Goal: Task Accomplishment & Management: Use online tool/utility

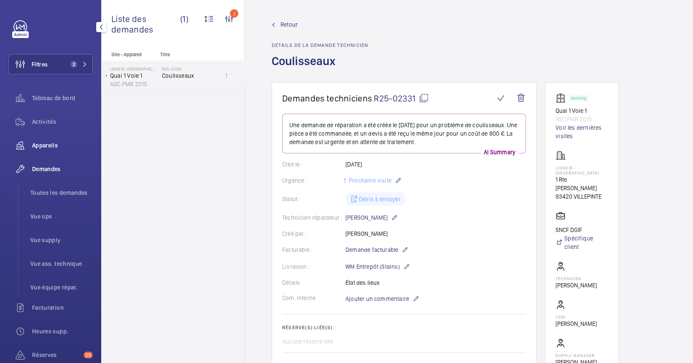
click at [58, 140] on div "Appareils" at bounding box center [50, 145] width 84 height 20
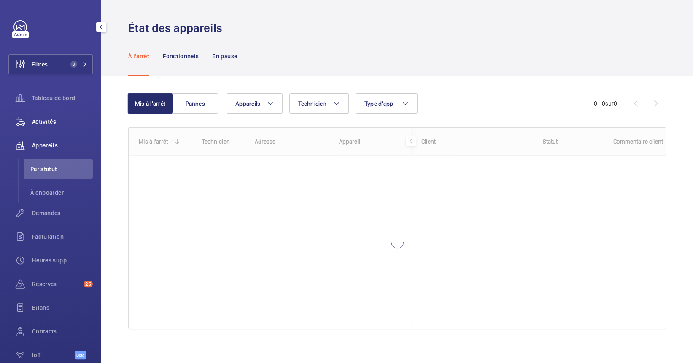
click at [41, 118] on span "Activités" at bounding box center [62, 121] width 61 height 8
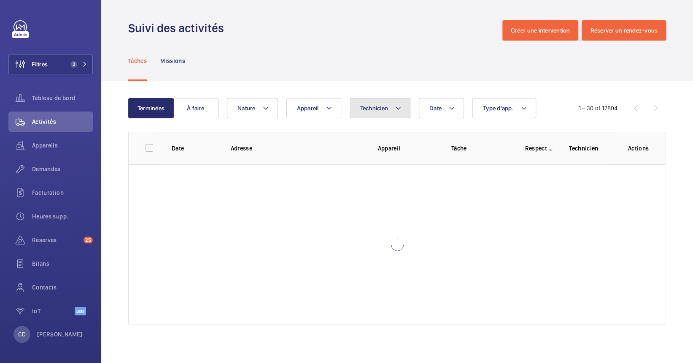
click at [374, 107] on span "Technicien" at bounding box center [374, 108] width 28 height 7
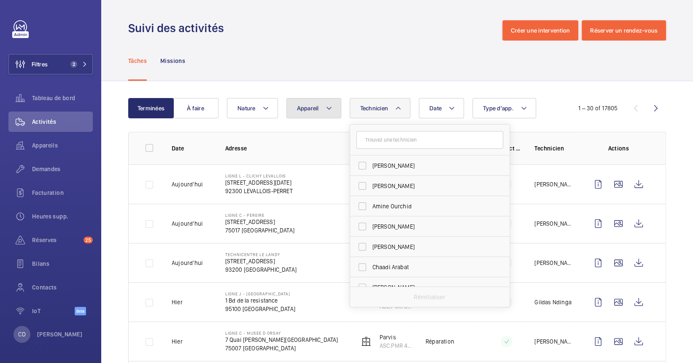
click at [307, 103] on button "Appareil" at bounding box center [314, 108] width 55 height 20
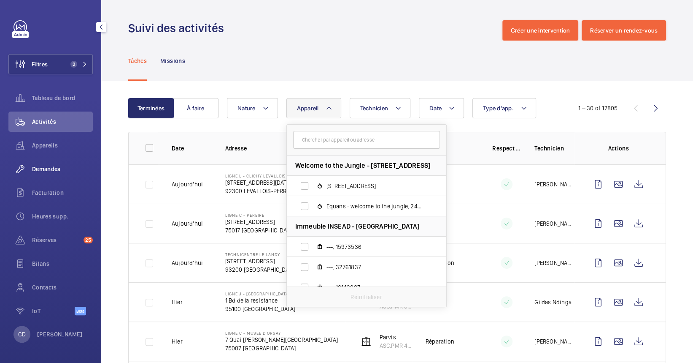
click at [43, 166] on span "Demandes" at bounding box center [62, 169] width 61 height 8
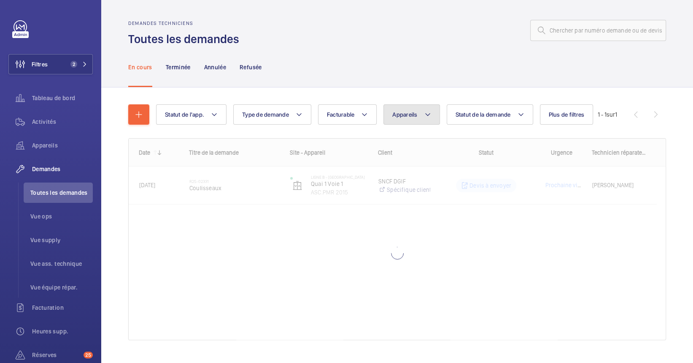
click at [424, 111] on button "Appareils" at bounding box center [412, 114] width 56 height 20
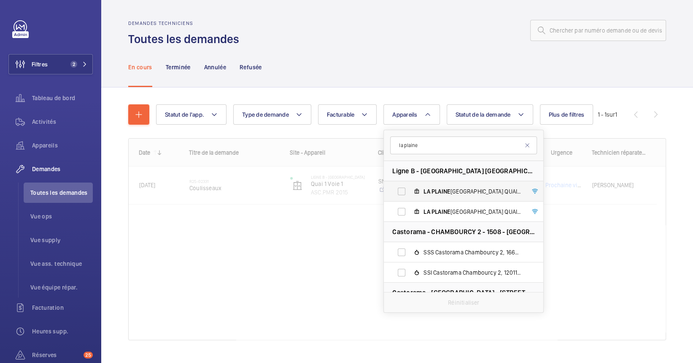
type input "la plaine"
click at [442, 197] on label "LA PLAINE [GEOGRAPHIC_DATA] QUAI 2 VOIE 2/2B, ASC.PMR 2009" at bounding box center [457, 191] width 146 height 20
click at [410, 197] on input "LA PLAINE [GEOGRAPHIC_DATA] QUAI 2 VOIE 2/2B, ASC.PMR 2009" at bounding box center [401, 191] width 17 height 17
checkbox input "true"
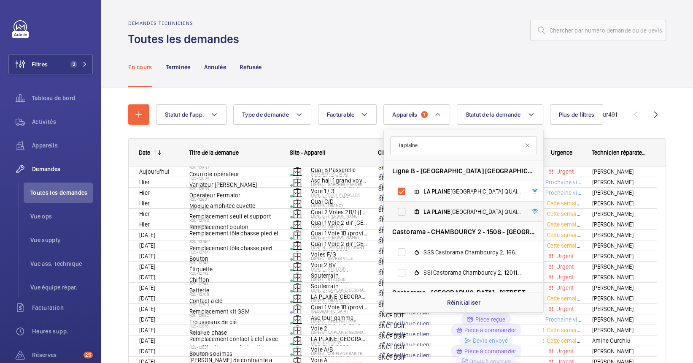
click at [441, 208] on span "PLAINE" at bounding box center [441, 211] width 19 height 7
click at [410, 208] on input "LA PLAINE [GEOGRAPHIC_DATA] QUAI 1 VOIE 1/1B, ASC.PMR 2008" at bounding box center [401, 211] width 17 height 17
checkbox input "true"
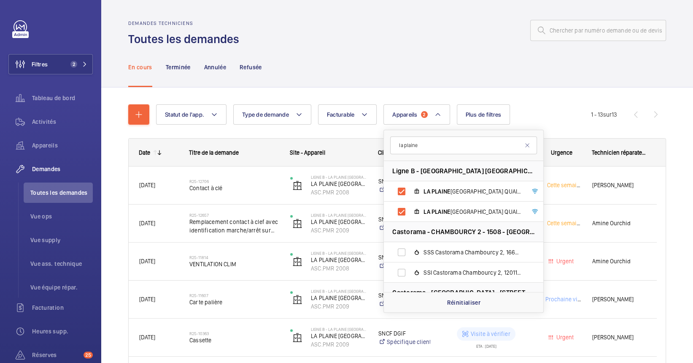
click at [366, 77] on div "En cours Terminée Annulée Refusée" at bounding box center [397, 67] width 538 height 40
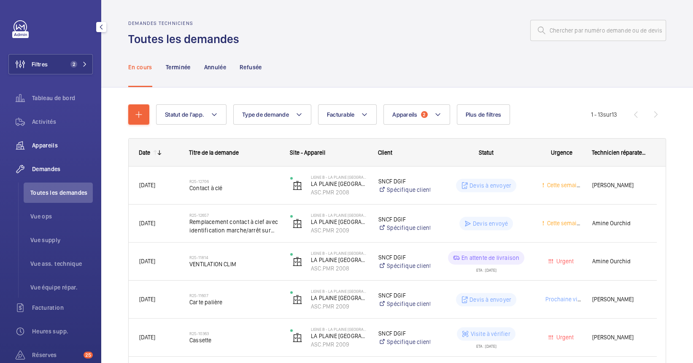
drag, startPoint x: 47, startPoint y: 142, endPoint x: 80, endPoint y: 147, distance: 33.7
click at [47, 142] on span "Appareils" at bounding box center [62, 145] width 61 height 8
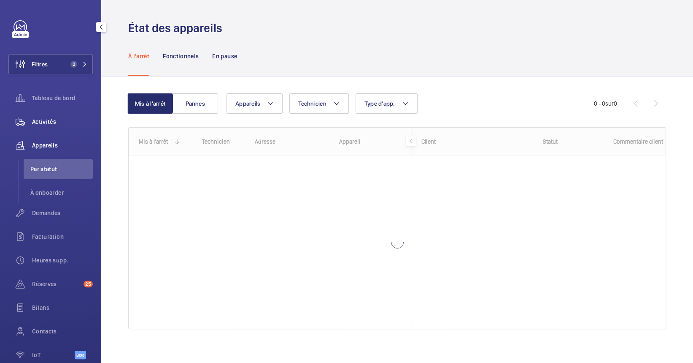
click at [54, 122] on span "Activités" at bounding box center [62, 121] width 61 height 8
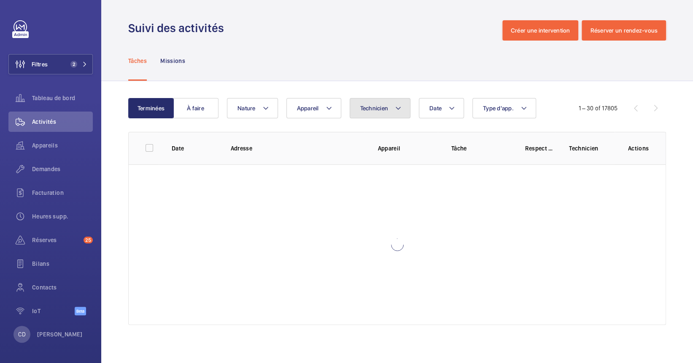
click at [383, 110] on span "Technicien" at bounding box center [374, 108] width 28 height 7
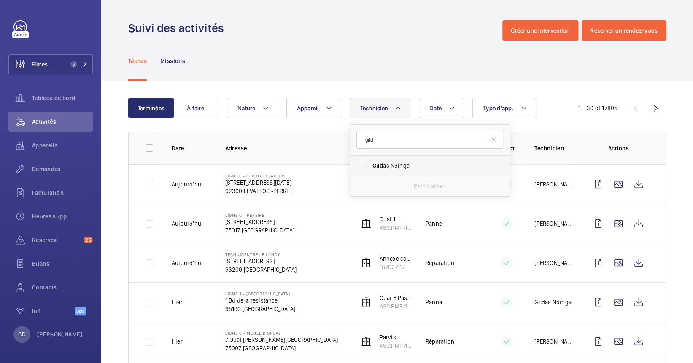
type input "gild"
click at [397, 171] on label "Gild as Ndinga" at bounding box center [423, 165] width 147 height 20
click at [371, 171] on input "Gild as Ndinga" at bounding box center [362, 165] width 17 height 17
checkbox input "true"
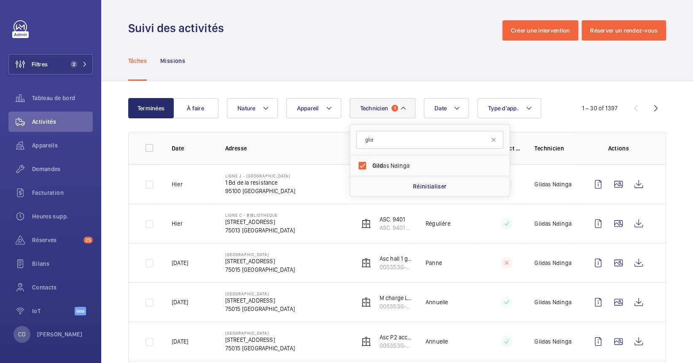
click at [198, 231] on td "Hier" at bounding box center [185, 222] width 54 height 39
click at [279, 212] on td "Ligne C - BIBLIOTHEQUE [STREET_ADDRESS]" at bounding box center [279, 222] width 134 height 39
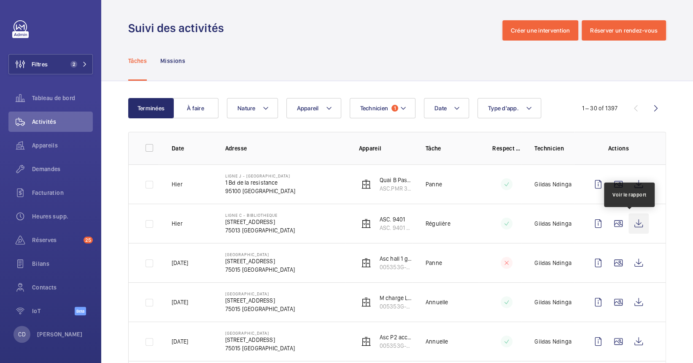
click at [637, 225] on wm-front-icon-button at bounding box center [639, 223] width 20 height 20
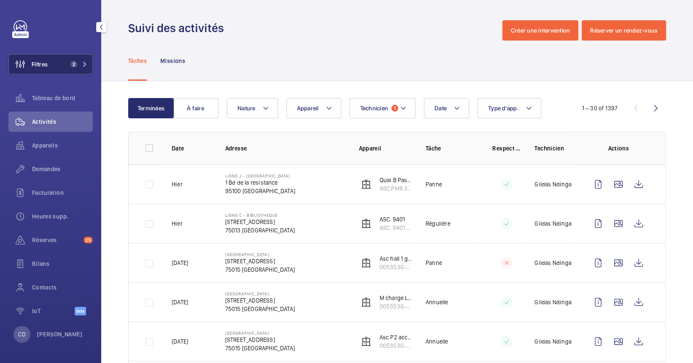
click at [71, 57] on button "Filtres 2" at bounding box center [50, 64] width 84 height 20
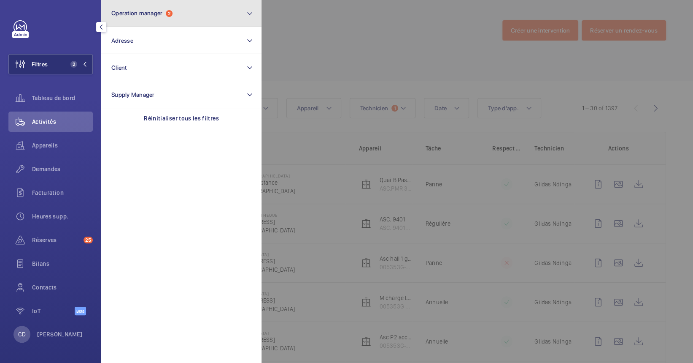
click at [177, 25] on button "Operation manager 2" at bounding box center [181, 13] width 160 height 27
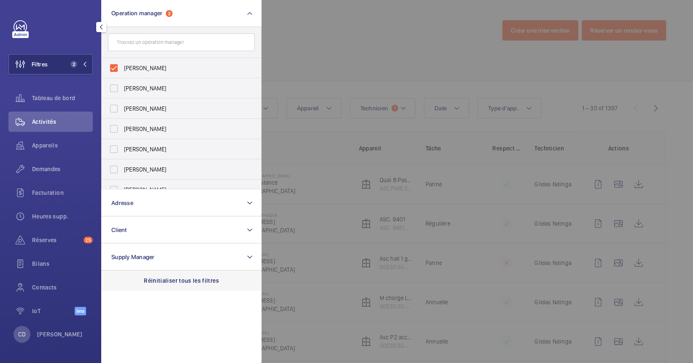
click at [206, 281] on p "Réinitialiser tous les filtres" at bounding box center [181, 280] width 75 height 8
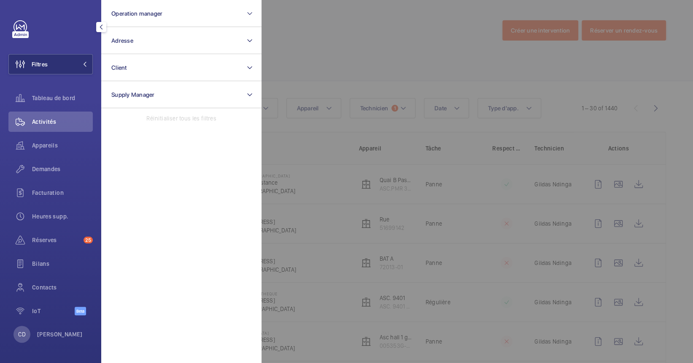
click at [393, 257] on div at bounding box center [608, 181] width 693 height 363
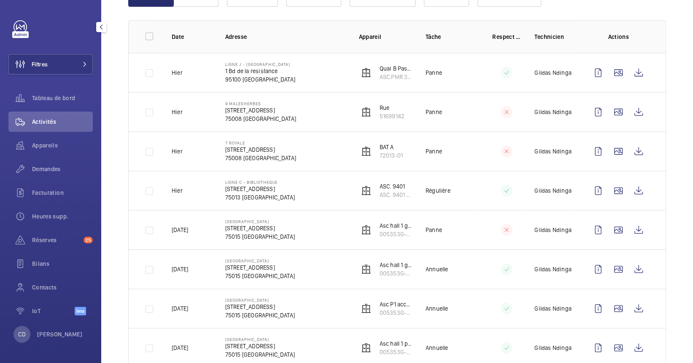
scroll to position [112, 0]
click at [630, 189] on wm-front-icon-button at bounding box center [639, 189] width 20 height 20
click at [638, 73] on wm-front-icon-button at bounding box center [639, 72] width 20 height 20
